Goal: Task Accomplishment & Management: Complete application form

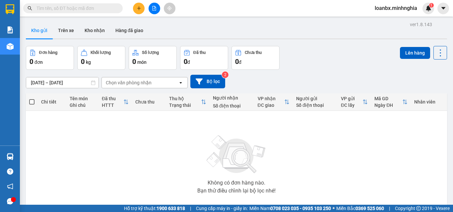
click at [156, 9] on icon "file-add" at bounding box center [154, 8] width 5 height 5
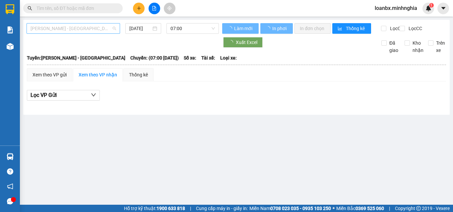
click at [89, 28] on span "Phan Rí - Sài Gòn" at bounding box center [73, 29] width 86 height 10
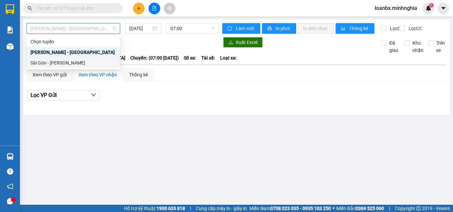
click at [70, 60] on div "Sài Gòn - Phan Rí" at bounding box center [73, 62] width 86 height 7
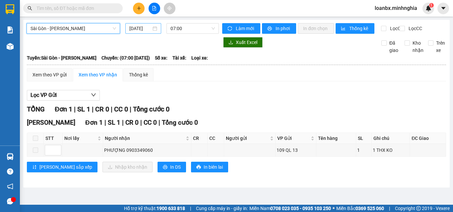
click at [147, 30] on input "15/09/2025" at bounding box center [140, 28] width 22 height 7
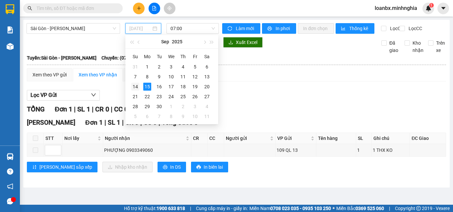
click at [133, 87] on div "14" at bounding box center [135, 87] width 8 height 8
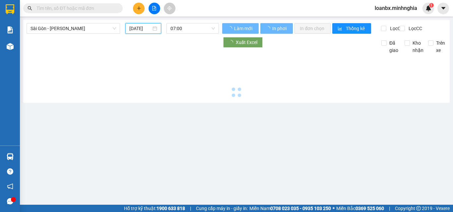
type input "14/09/2025"
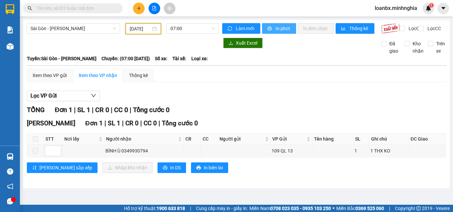
click at [286, 28] on span "In phơi" at bounding box center [282, 28] width 15 height 7
drag, startPoint x: 145, startPoint y: 50, endPoint x: 152, endPoint y: 47, distance: 7.1
click at [145, 48] on div at bounding box center [123, 43] width 192 height 11
click at [182, 33] on span "07:00" at bounding box center [192, 29] width 44 height 10
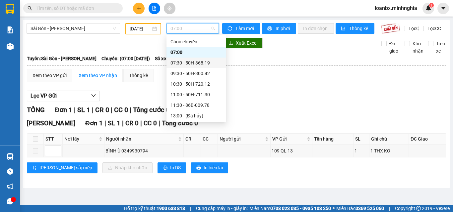
click at [184, 61] on div "07:30 - 50H-368.19" at bounding box center [196, 62] width 52 height 7
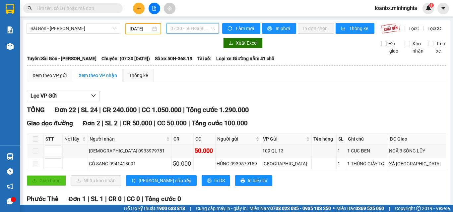
click at [181, 31] on span "07:30 - 50H-368.19" at bounding box center [192, 29] width 44 height 10
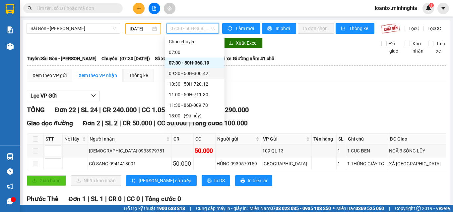
click at [192, 73] on div "09:30 - 50H-300.42" at bounding box center [195, 73] width 52 height 7
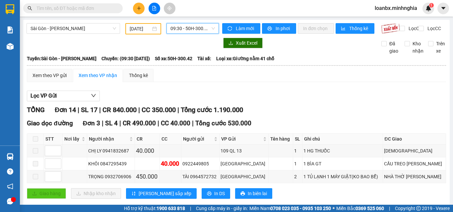
click at [190, 28] on span "09:30 - 50H-300.42" at bounding box center [192, 29] width 44 height 10
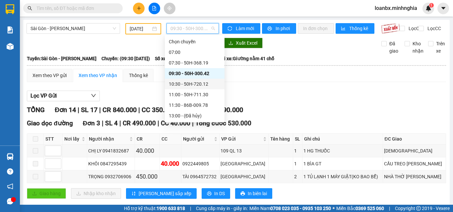
click at [187, 82] on div "10:30 - 50H-720.12" at bounding box center [195, 84] width 52 height 7
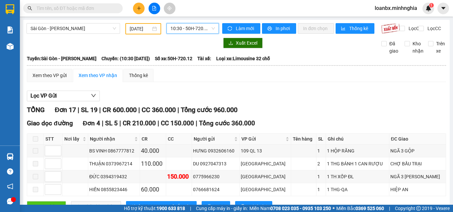
click at [182, 31] on span "10:30 - 50H-720.12" at bounding box center [192, 29] width 44 height 10
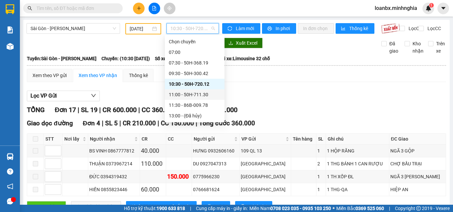
click at [184, 96] on div "11:00 - 50H-711.30" at bounding box center [195, 94] width 52 height 7
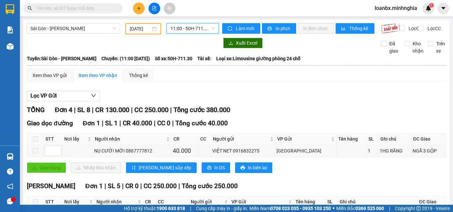
click at [189, 30] on span "11:00 - 50H-711.30" at bounding box center [192, 29] width 44 height 10
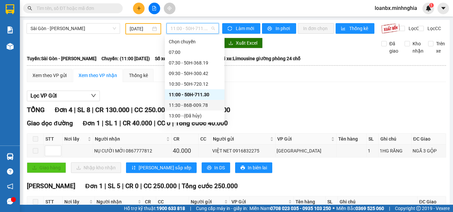
click at [189, 105] on div "11:30 - 86B-009.78" at bounding box center [195, 105] width 52 height 7
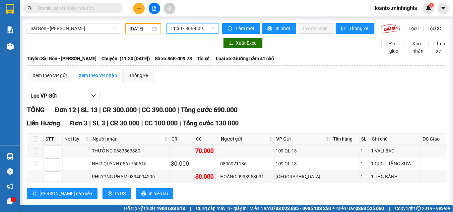
click at [195, 26] on span "11:30 - 86B-009.78" at bounding box center [192, 29] width 44 height 10
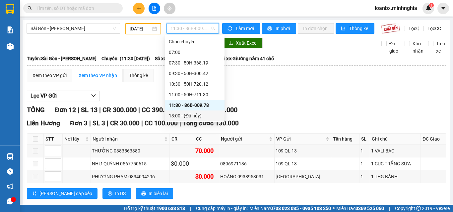
click at [196, 111] on div "13:00 - (Đã hủy)" at bounding box center [195, 116] width 60 height 11
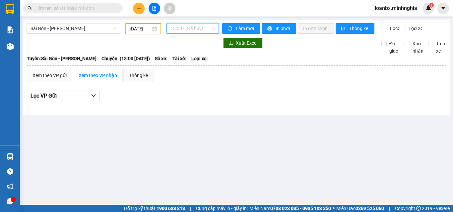
click at [193, 30] on span "13:00 - (Đã hủy)" at bounding box center [192, 29] width 44 height 10
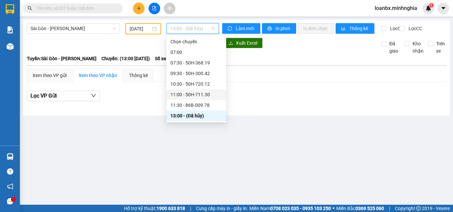
scroll to position [33, 0]
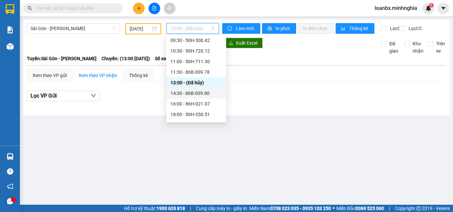
click at [208, 93] on div "14:30 - 86B-009.80" at bounding box center [196, 93] width 52 height 7
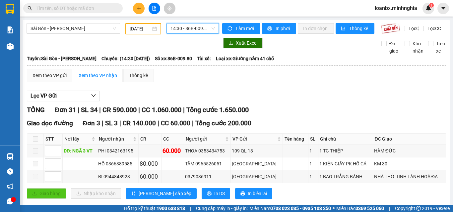
click at [181, 31] on span "14:30 - 86B-009.80" at bounding box center [192, 29] width 44 height 10
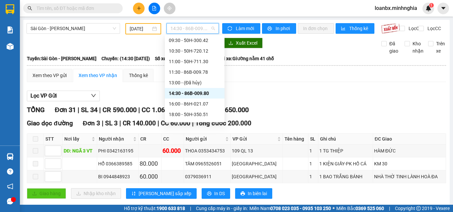
scroll to position [64, 0]
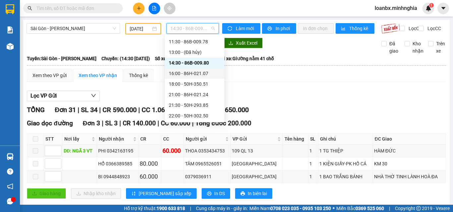
click at [198, 75] on div "16:00 - 86H-021.07" at bounding box center [195, 73] width 52 height 7
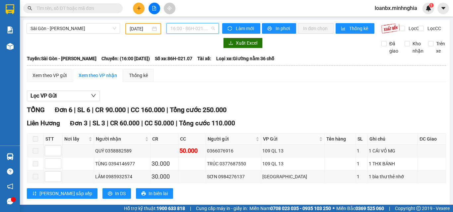
click at [171, 25] on span "16:00 - 86H-021.07" at bounding box center [192, 29] width 44 height 10
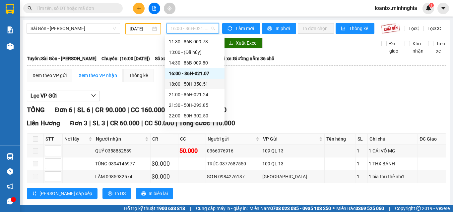
click at [193, 85] on div "18:00 - 50H-350.51" at bounding box center [195, 84] width 52 height 7
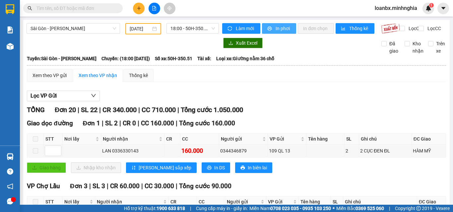
click at [270, 24] on button "In phơi" at bounding box center [279, 28] width 34 height 11
click at [201, 30] on span "18:00 - 50H-350.51" at bounding box center [192, 29] width 44 height 10
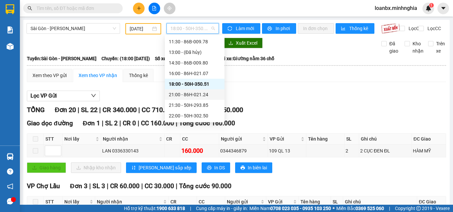
click at [199, 93] on div "21:00 - 86H-021.24" at bounding box center [195, 94] width 52 height 7
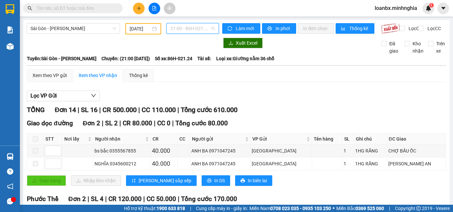
click at [179, 28] on span "21:00 - 86H-021.24" at bounding box center [192, 29] width 44 height 10
click at [187, 29] on span "21:00 - 86H-021.24" at bounding box center [192, 29] width 44 height 10
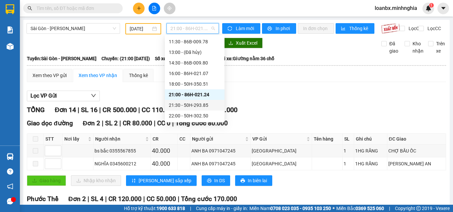
click at [178, 101] on div "21:30 - 50H-293.85" at bounding box center [195, 105] width 60 height 11
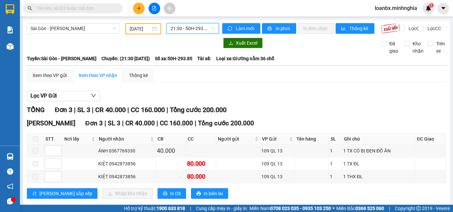
click at [190, 30] on span "21:30 - 50H-293.85" at bounding box center [192, 29] width 44 height 10
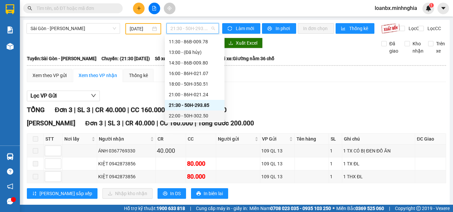
click at [190, 116] on div "22:00 - 50H-302.50" at bounding box center [195, 115] width 52 height 7
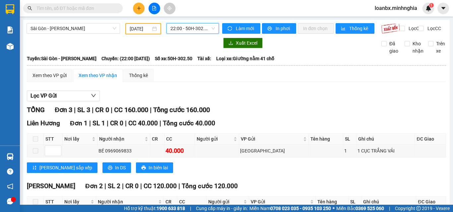
scroll to position [68, 0]
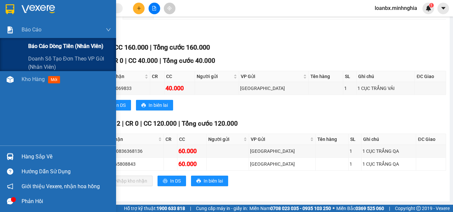
click at [37, 50] on span "Báo cáo dòng tiền (nhân viên)" at bounding box center [65, 46] width 75 height 8
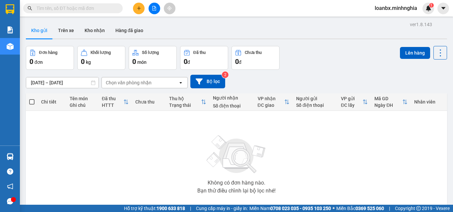
click at [140, 10] on icon "plus" at bounding box center [139, 8] width 5 height 5
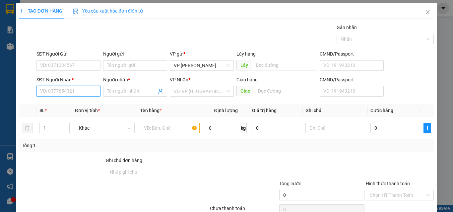
click at [80, 94] on input "SĐT Người Nhận *" at bounding box center [68, 91] width 64 height 11
type input "0962022733"
click at [136, 91] on input "Người nhận *" at bounding box center [131, 91] width 49 height 7
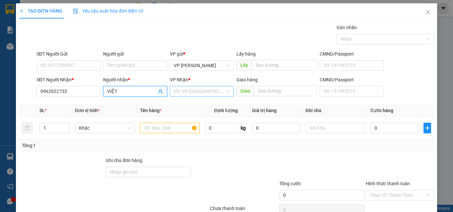
type input "VIỆT"
click at [198, 89] on input "search" at bounding box center [199, 91] width 51 height 10
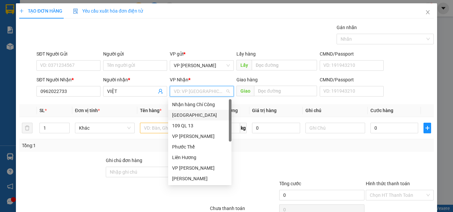
click at [183, 116] on div "[GEOGRAPHIC_DATA]" at bounding box center [199, 115] width 55 height 7
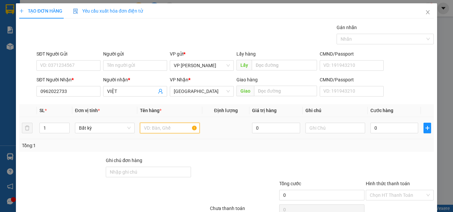
click at [161, 131] on input "text" at bounding box center [170, 128] width 60 height 11
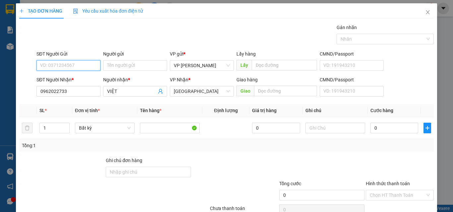
click at [80, 62] on input "SĐT Người Gửi" at bounding box center [68, 65] width 64 height 11
type input "0382691370"
click at [77, 80] on div "0382691370 - THIẾT" at bounding box center [67, 78] width 55 height 7
type input "THIẾT"
type input "0382691370"
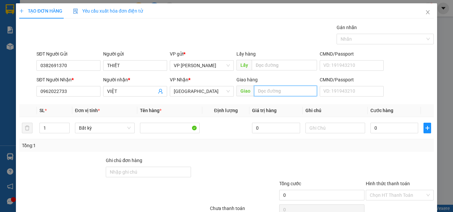
click at [275, 91] on input "text" at bounding box center [285, 91] width 63 height 11
type input "BƯU ĐIỆN TRẢNG BOM ĐN"
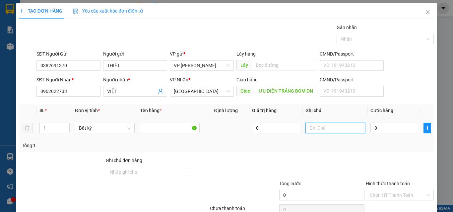
click at [322, 130] on input "text" at bounding box center [335, 128] width 60 height 11
type input "1 TH XỐP - ĐỒ ĂN"
type input "9"
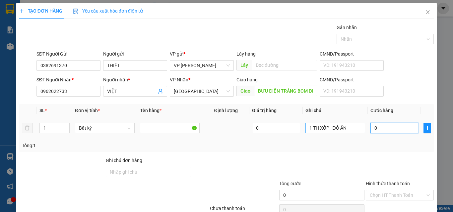
type input "9"
type input "90"
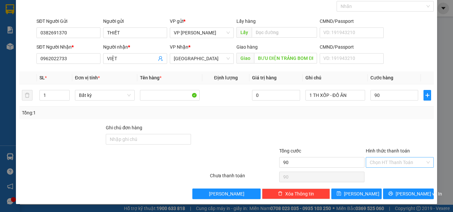
type input "90.000"
click at [396, 166] on input "Hình thức thanh toán" at bounding box center [397, 163] width 55 height 10
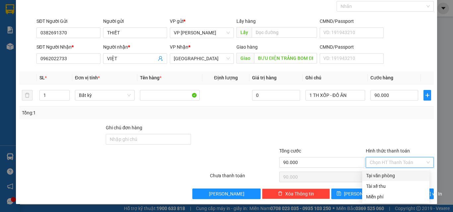
click at [396, 172] on div "Tại văn phòng" at bounding box center [395, 176] width 67 height 11
type input "0"
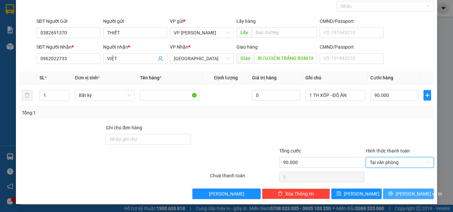
click at [402, 198] on button "[PERSON_NAME] và In" at bounding box center [408, 194] width 51 height 11
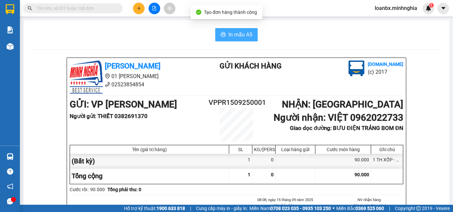
click at [242, 35] on span "In mẫu A5" at bounding box center [240, 34] width 24 height 8
click at [142, 9] on button at bounding box center [139, 9] width 12 height 12
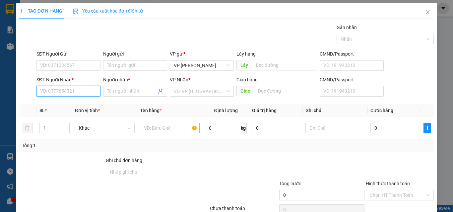
click at [71, 88] on input "SĐT Người Nhận *" at bounding box center [68, 91] width 64 height 11
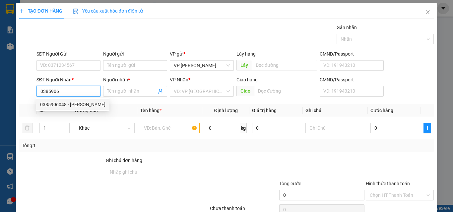
click at [83, 103] on div "0385906048 - [PERSON_NAME]" at bounding box center [72, 104] width 65 height 7
type input "0385906048"
type input "QUỲNH"
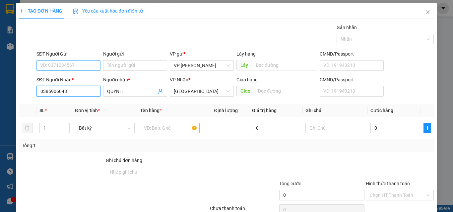
type input "0385906048"
click at [72, 69] on input "SĐT Người Gửi" at bounding box center [68, 65] width 64 height 11
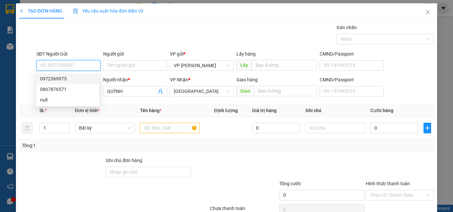
click at [71, 80] on div "0972369975" at bounding box center [67, 78] width 55 height 7
type input "0972369975"
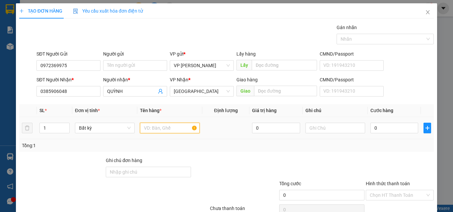
click at [180, 129] on input "text" at bounding box center [170, 128] width 60 height 11
type input "816"
click at [348, 135] on td at bounding box center [335, 128] width 65 height 22
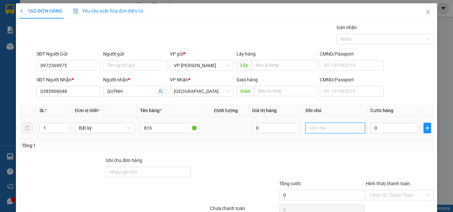
click at [340, 126] on input "text" at bounding box center [335, 128] width 60 height 11
type input "1 TH XỐP - ĐỒ ĂN"
type input "4"
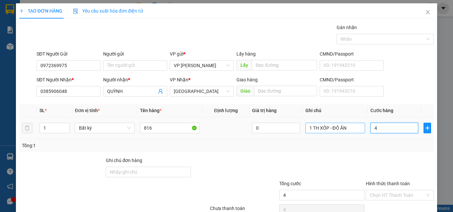
type input "40"
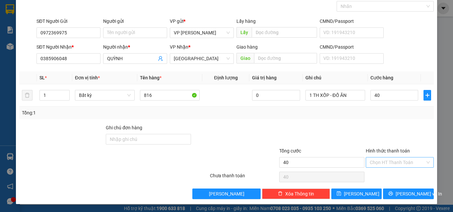
type input "40.000"
click at [395, 167] on input "Hình thức thanh toán" at bounding box center [397, 163] width 55 height 10
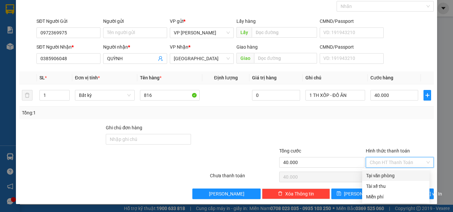
click at [390, 177] on div "Tại văn phòng" at bounding box center [395, 175] width 59 height 7
type input "0"
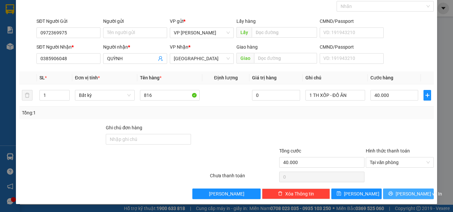
click at [399, 193] on span "[PERSON_NAME] và In" at bounding box center [418, 194] width 46 height 7
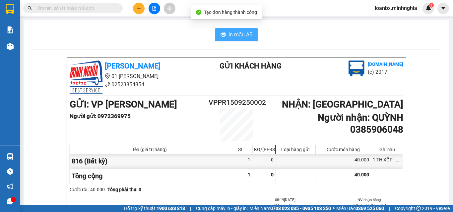
click at [245, 39] on button "In mẫu A5" at bounding box center [236, 34] width 42 height 13
